Goal: Information Seeking & Learning: Learn about a topic

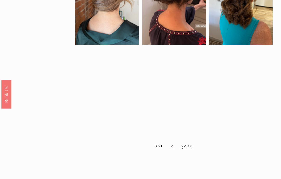
scroll to position [294, 0]
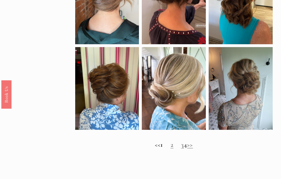
click at [171, 148] on link "2" at bounding box center [172, 145] width 3 height 8
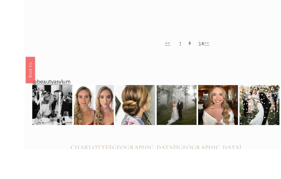
scroll to position [382, 0]
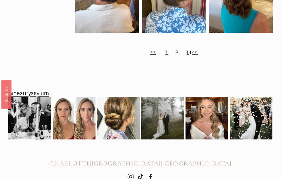
click at [186, 54] on link "3" at bounding box center [187, 51] width 3 height 8
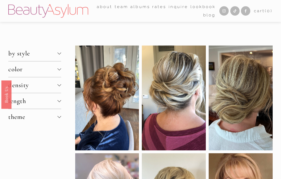
scroll to position [401, 0]
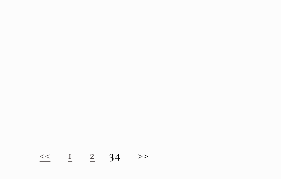
scroll to position [284, 0]
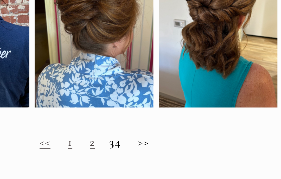
click at [75, 138] on h2 "<< 1 2 3 4 >>" at bounding box center [174, 142] width 198 height 8
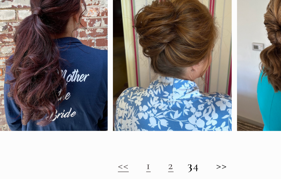
click at [109, 138] on h2 "<< 1 2 3 4 >>" at bounding box center [174, 142] width 198 height 8
click at [110, 138] on h2 "<< 1 2 3 4 >>" at bounding box center [174, 142] width 198 height 8
click at [122, 138] on h2 "<< 1 2 3 4 >>" at bounding box center [174, 142] width 198 height 8
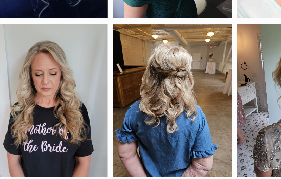
scroll to position [213, 0]
